Goal: Find specific page/section: Find specific page/section

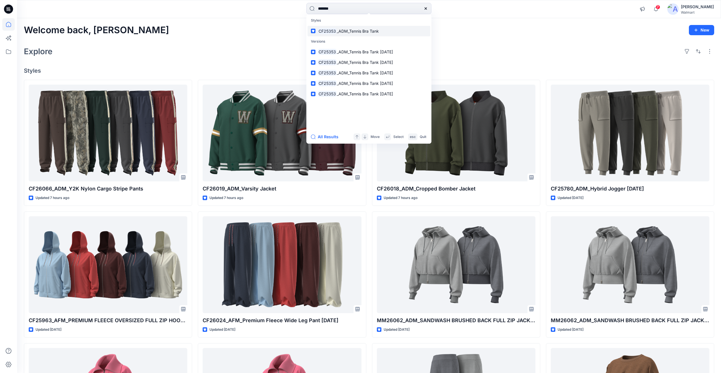
type input "*******"
click at [341, 32] on span "_ADM_Tennis Bra Tank" at bounding box center [358, 31] width 42 height 5
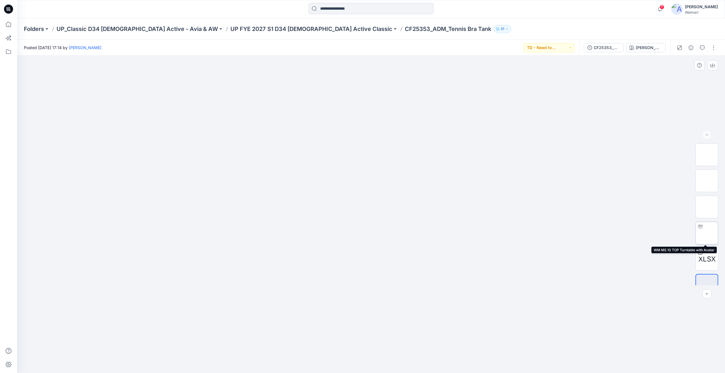
click at [707, 233] on img at bounding box center [707, 233] width 0 height 0
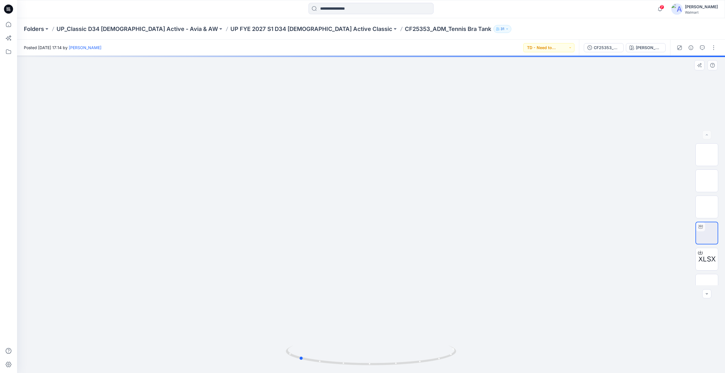
drag, startPoint x: 465, startPoint y: 259, endPoint x: 222, endPoint y: 279, distance: 243.5
click at [222, 279] on div at bounding box center [371, 215] width 708 height 318
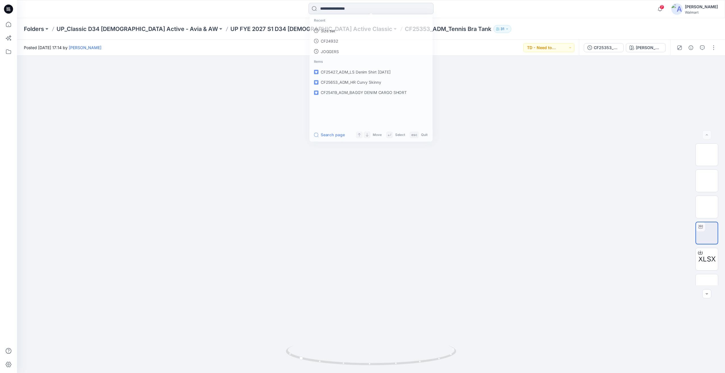
click at [367, 11] on input at bounding box center [371, 8] width 125 height 11
click at [333, 33] on p "CF25353" at bounding box center [328, 31] width 17 height 6
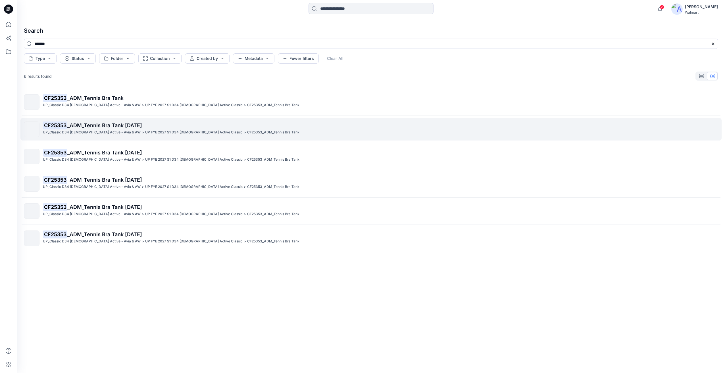
click at [95, 127] on span "_ADM_Tennis Bra Tank [DATE]" at bounding box center [104, 125] width 75 height 6
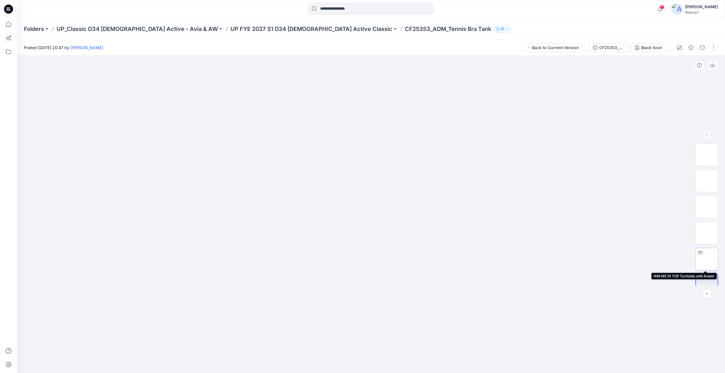
click at [707, 259] on img at bounding box center [707, 259] width 0 height 0
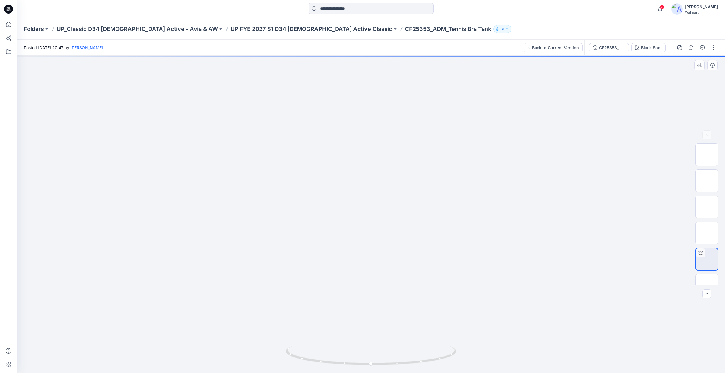
drag, startPoint x: 450, startPoint y: 260, endPoint x: 319, endPoint y: 260, distance: 130.7
click at [319, 260] on div "Black Soot Loading... Material Properties Loading..." at bounding box center [371, 215] width 708 height 318
drag, startPoint x: 428, startPoint y: 258, endPoint x: 377, endPoint y: 260, distance: 50.9
click at [377, 260] on div at bounding box center [371, 215] width 708 height 318
click at [378, 2] on div "7 Notifications [PERSON_NAME] shared CF26019_ADM_Varsity Jacket in UP_FYE 27 S3…" at bounding box center [371, 9] width 708 height 18
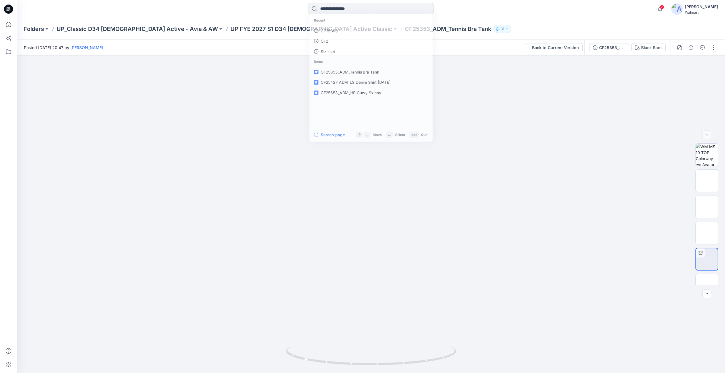
click at [362, 8] on input at bounding box center [371, 8] width 125 height 11
click at [331, 30] on p "CF25353" at bounding box center [328, 31] width 17 height 6
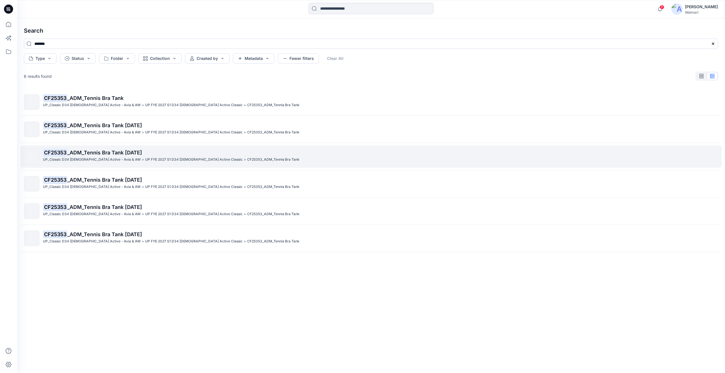
click at [317, 161] on div "UP_Classic D34 [DEMOGRAPHIC_DATA] Active - Avia & AW > UP FYE 2027 S1 D34 [DEMO…" at bounding box center [380, 160] width 675 height 6
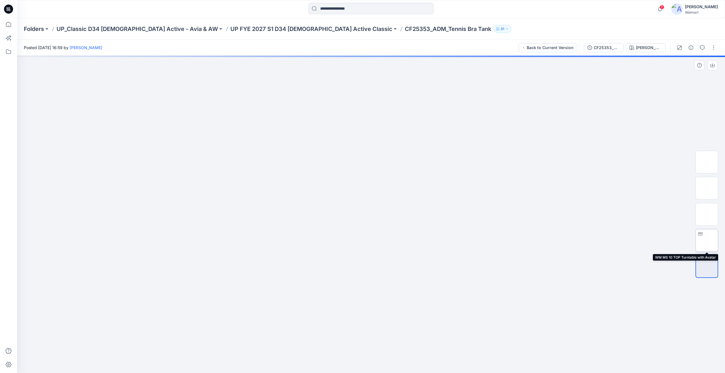
click at [707, 241] on img at bounding box center [707, 241] width 0 height 0
drag, startPoint x: 508, startPoint y: 228, endPoint x: 423, endPoint y: 223, distance: 84.2
click at [423, 223] on div at bounding box center [371, 215] width 708 height 318
